Goal: Information Seeking & Learning: Find specific fact

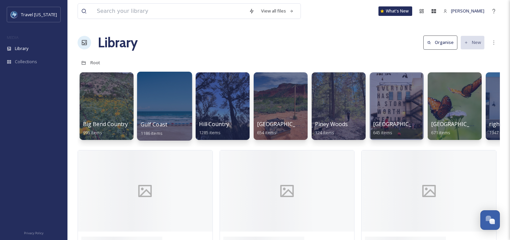
click at [177, 118] on div at bounding box center [164, 106] width 55 height 69
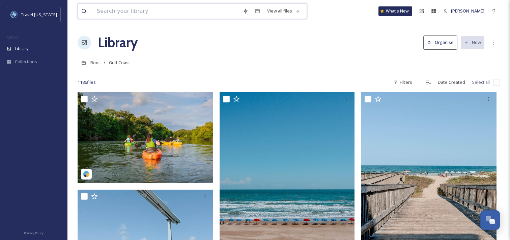
click at [139, 12] on input at bounding box center [166, 11] width 146 height 15
type input "galveston"
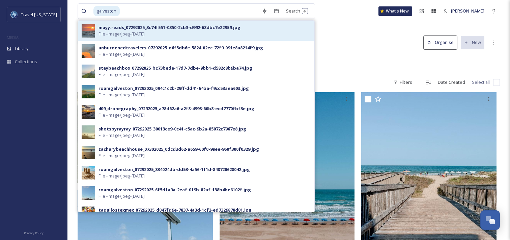
click at [159, 26] on div "mayy.reads_07292025_3c74f551-0350-2cb3-d992-68dbc7e22959.jpg" at bounding box center [170, 27] width 142 height 6
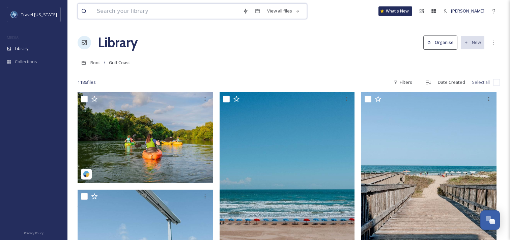
click at [167, 9] on input at bounding box center [166, 11] width 146 height 15
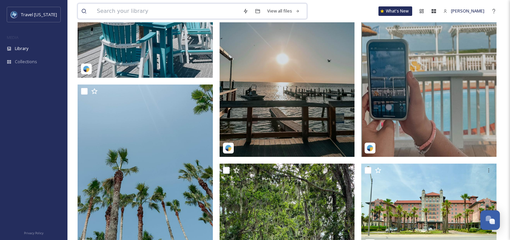
scroll to position [316, 0]
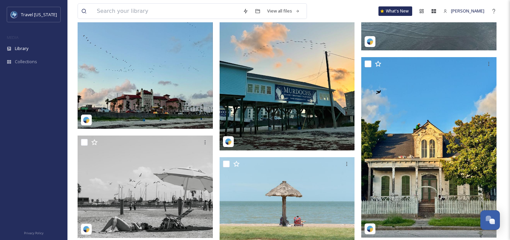
click at [191, 67] on img at bounding box center [145, 38] width 135 height 180
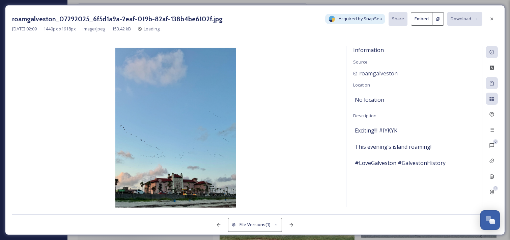
scroll to position [1637, 0]
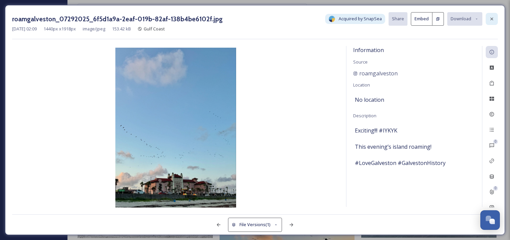
click at [492, 15] on div at bounding box center [492, 19] width 12 height 12
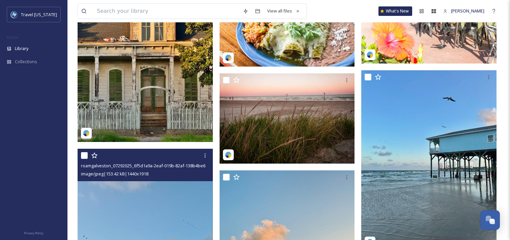
scroll to position [1205, 0]
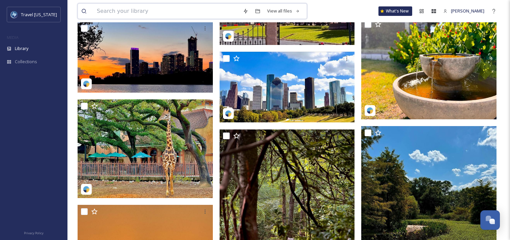
click at [154, 8] on input at bounding box center [166, 11] width 146 height 15
type input "galveston"
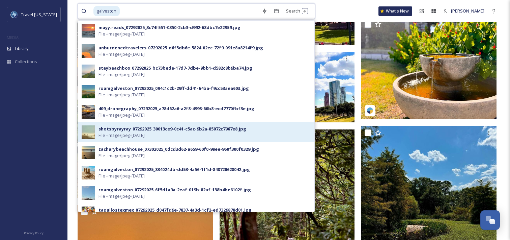
scroll to position [1, 0]
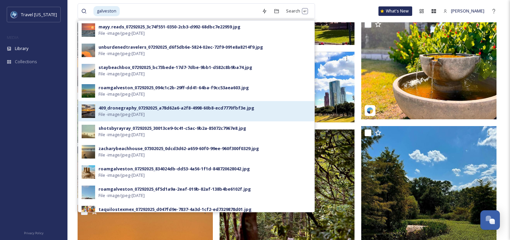
click at [137, 120] on div "409_dronegraphy_07292025_a78d62a6-a2f8-4998-60b8-ecd7770fbf3e.jpg File - image/…" at bounding box center [196, 111] width 236 height 20
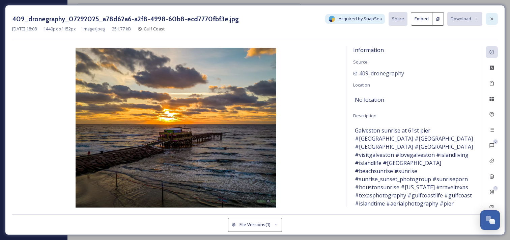
click at [492, 21] on div at bounding box center [492, 19] width 12 height 12
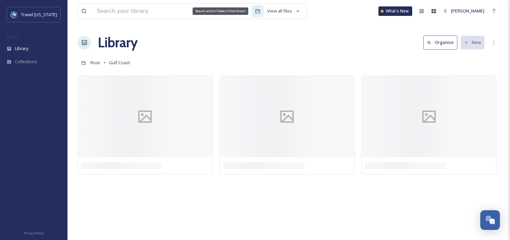
click at [194, 8] on div "Search within Folder (Cmd+Enter)" at bounding box center [221, 10] width 56 height 7
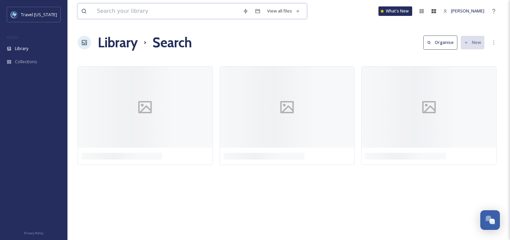
click at [177, 10] on input at bounding box center [166, 11] width 146 height 15
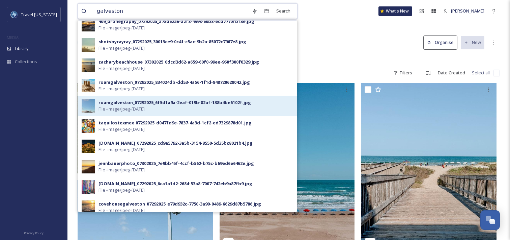
scroll to position [87, 0]
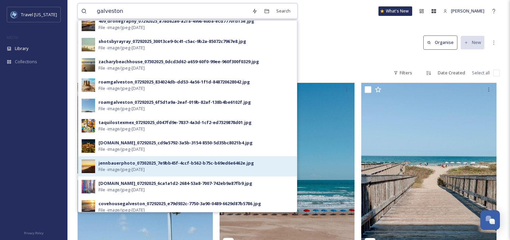
type input "galveston"
click at [140, 167] on span "File - image/jpeg - [DATE]" at bounding box center [122, 169] width 46 height 6
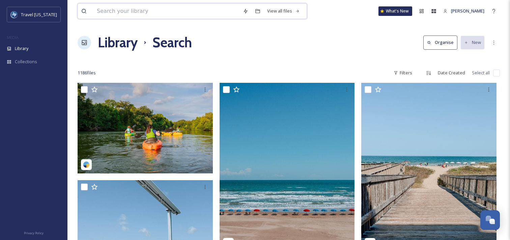
click at [177, 12] on input at bounding box center [166, 11] width 146 height 15
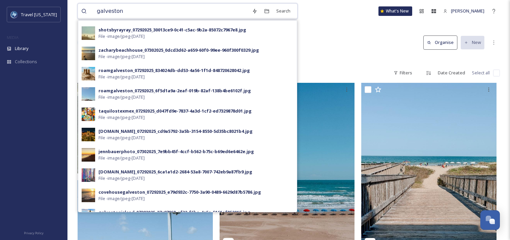
scroll to position [111, 0]
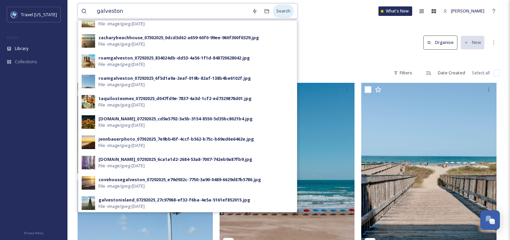
type input "galveston"
click at [274, 13] on div "Search" at bounding box center [283, 10] width 21 height 13
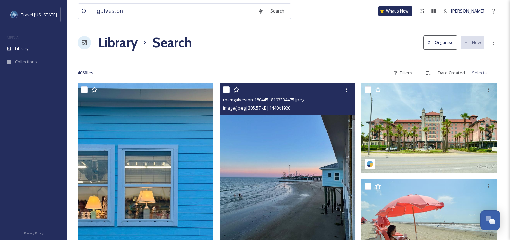
scroll to position [52, 0]
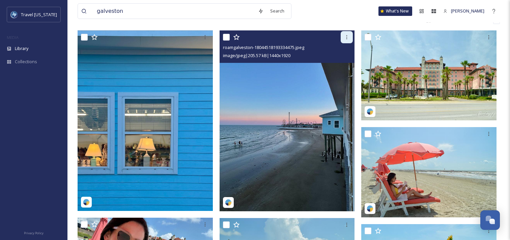
click at [347, 38] on icon at bounding box center [346, 36] width 5 height 5
click at [297, 122] on img at bounding box center [287, 120] width 135 height 180
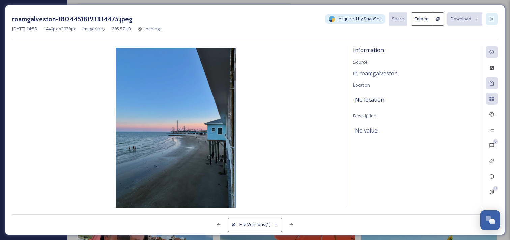
click at [487, 21] on div at bounding box center [492, 19] width 12 height 12
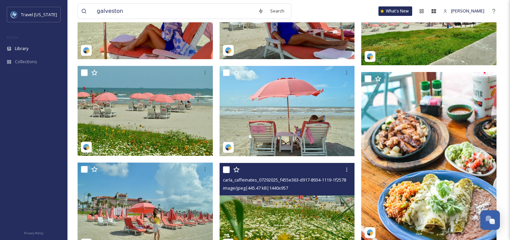
scroll to position [495, 0]
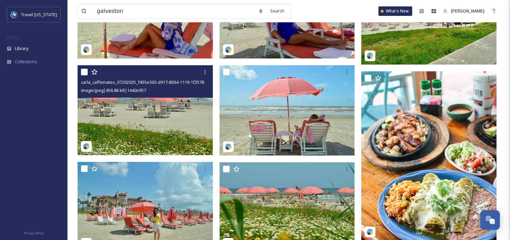
click at [141, 120] on img at bounding box center [145, 110] width 135 height 90
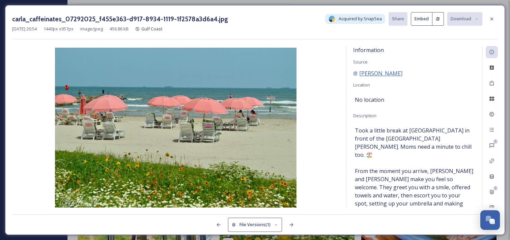
drag, startPoint x: 417, startPoint y: 72, endPoint x: 360, endPoint y: 72, distance: 57.0
click at [360, 72] on div "[PERSON_NAME]" at bounding box center [414, 73] width 122 height 8
copy span "[PERSON_NAME]"
click at [495, 17] on div at bounding box center [492, 19] width 12 height 12
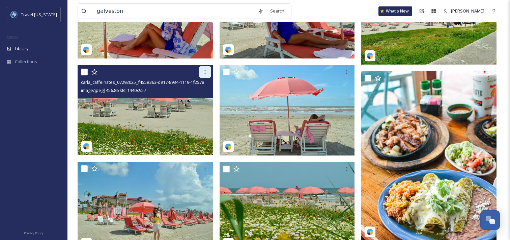
click at [205, 70] on icon at bounding box center [204, 72] width 1 height 4
click at [145, 136] on img at bounding box center [145, 110] width 135 height 90
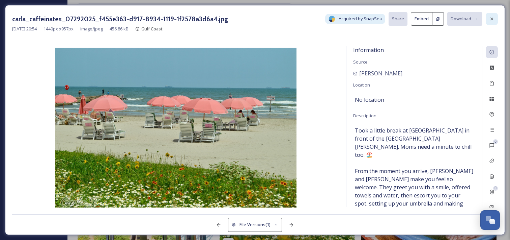
click at [491, 17] on icon at bounding box center [491, 18] width 5 height 5
